Goal: Task Accomplishment & Management: Manage account settings

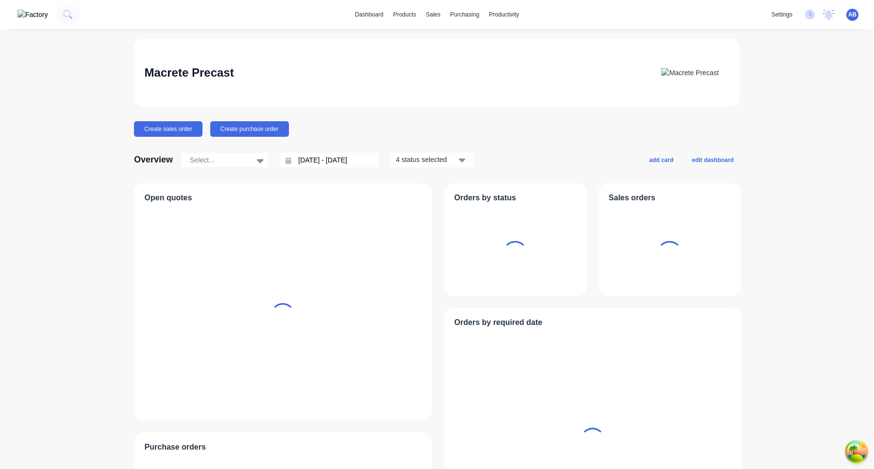
click at [853, 17] on span "AB" at bounding box center [852, 14] width 8 height 9
click at [788, 113] on button "Sign out" at bounding box center [791, 121] width 129 height 19
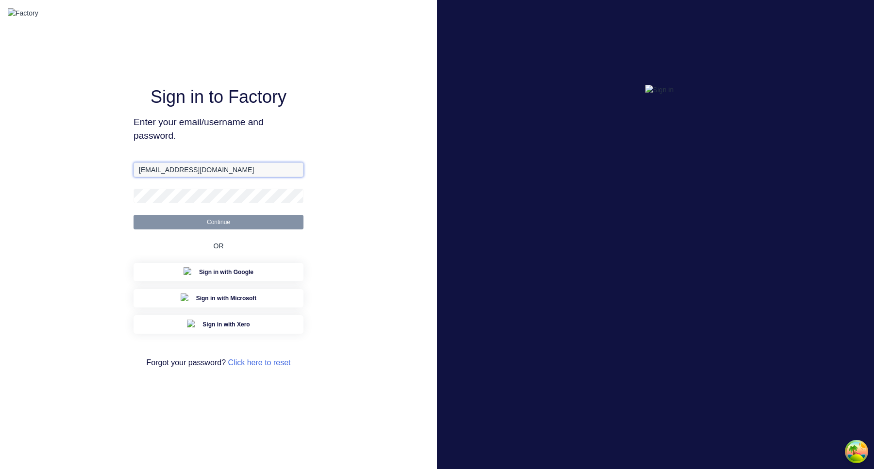
drag, startPoint x: 158, startPoint y: 178, endPoint x: 298, endPoint y: 178, distance: 139.8
click at [298, 177] on input "[EMAIL_ADDRESS][DOMAIN_NAME]" at bounding box center [219, 170] width 170 height 15
type input "[EMAIL_ADDRESS][DOMAIN_NAME]"
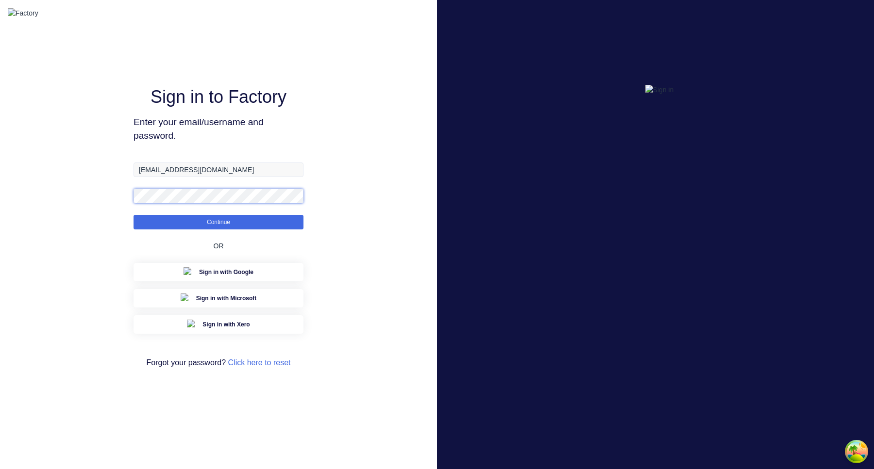
click at [134, 215] on button "Continue" at bounding box center [219, 222] width 170 height 15
